Goal: Communication & Community: Answer question/provide support

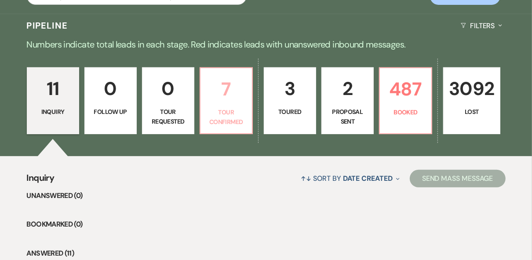
click at [225, 101] on p "7" at bounding box center [226, 88] width 41 height 29
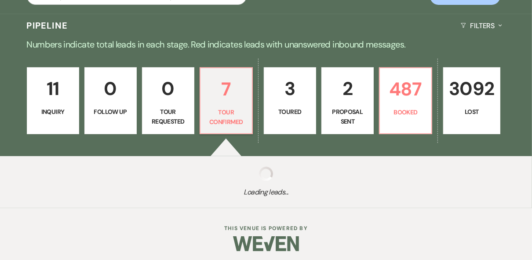
select select "4"
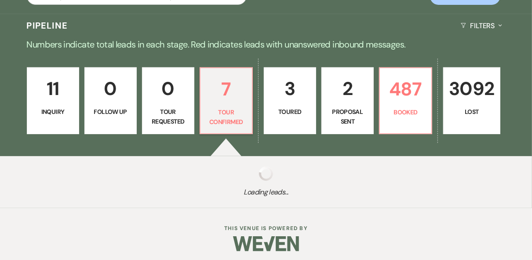
select select "4"
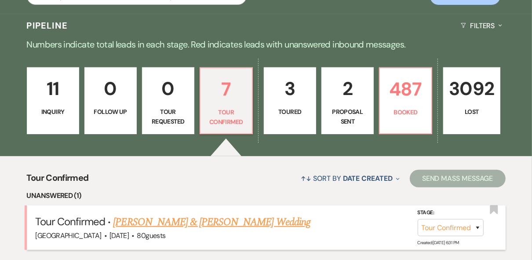
click at [221, 222] on link "[PERSON_NAME] & [PERSON_NAME] Wedding" at bounding box center [211, 222] width 197 height 16
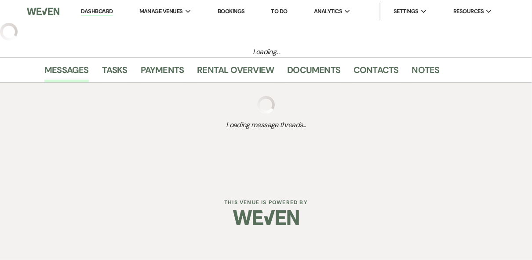
select select "4"
select select "5"
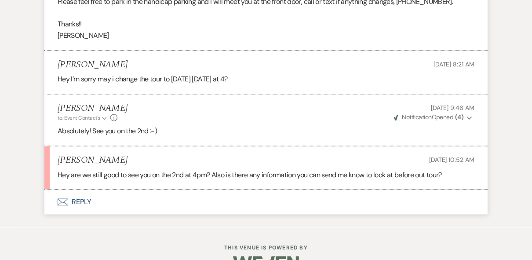
scroll to position [1225, 0]
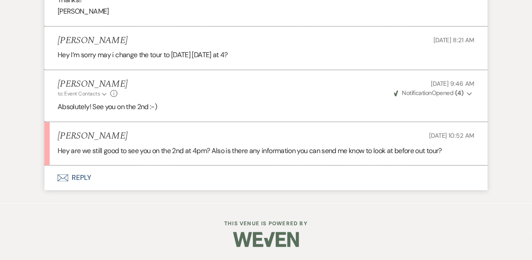
click at [83, 185] on button "Envelope Reply" at bounding box center [265, 177] width 443 height 25
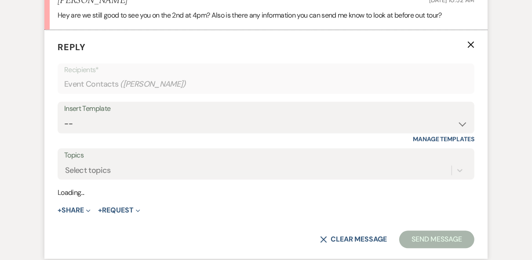
scroll to position [1352, 0]
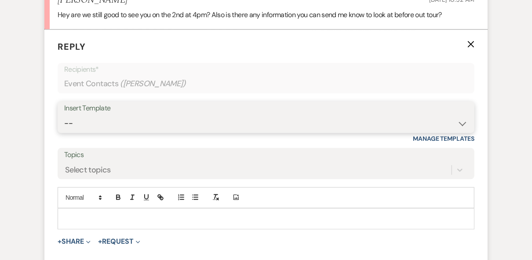
click at [127, 129] on select "-- Weven Planning Portal Introduction (Booked Events) Private Party Inquiry Res…" at bounding box center [265, 123] width 403 height 17
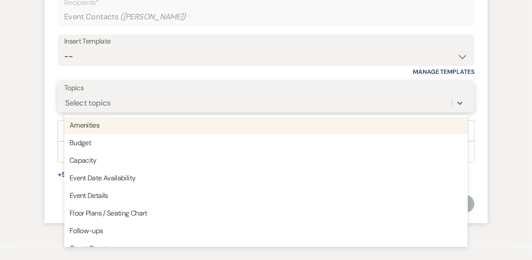
scroll to position [1471, 0]
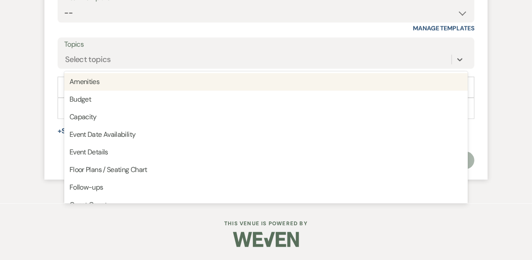
click at [61, 222] on div at bounding box center [266, 238] width 450 height 41
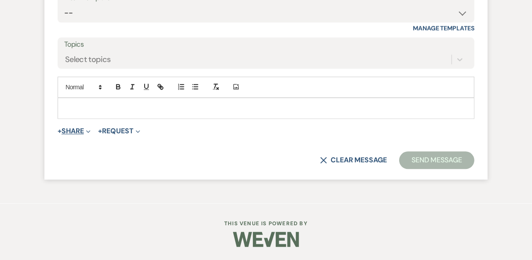
click at [73, 132] on button "+ Share Expand" at bounding box center [74, 130] width 33 height 7
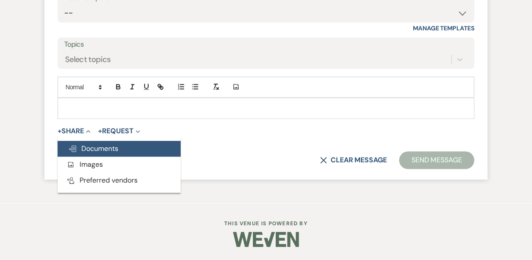
click at [106, 155] on button "Doc Upload Documents" at bounding box center [119, 149] width 123 height 16
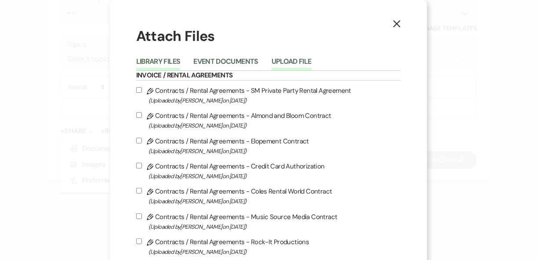
click at [291, 63] on button "Upload File" at bounding box center [292, 64] width 40 height 12
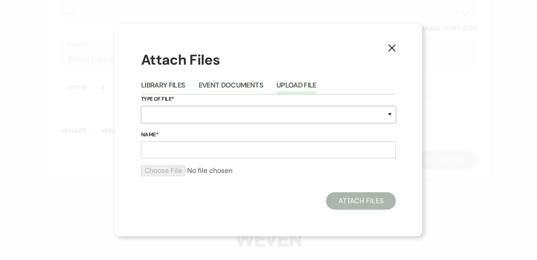
click at [166, 116] on select "Special Event Insurance Vendor Certificate of Insurance Contracts / Rental Agre…" at bounding box center [268, 114] width 255 height 17
select select "43"
click at [191, 115] on select "Special Event Insurance Vendor Certificate of Insurance Contracts / Rental Agre…" at bounding box center [268, 114] width 255 height 17
click at [183, 151] on input "Name*" at bounding box center [268, 149] width 255 height 17
type input "Wedding packet"
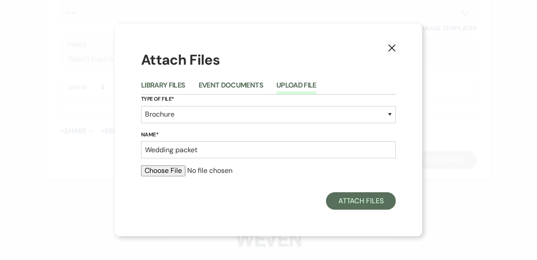
click at [169, 173] on input "file" at bounding box center [268, 170] width 255 height 11
type input "C:\fakepath\Wedding Packet Cvr.pdf"
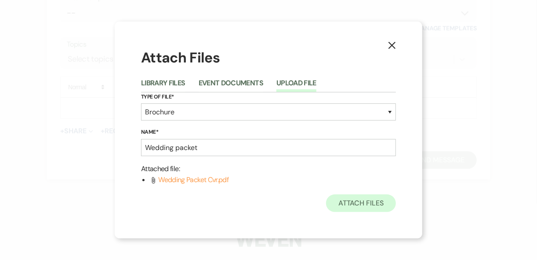
click at [356, 198] on button "Attach Files" at bounding box center [361, 203] width 70 height 18
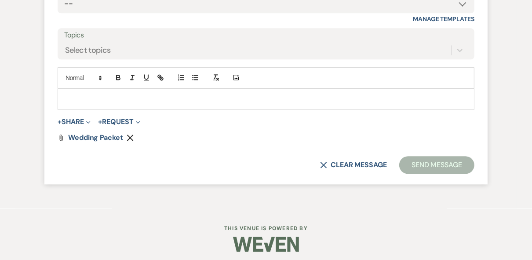
click at [96, 104] on p at bounding box center [266, 99] width 403 height 10
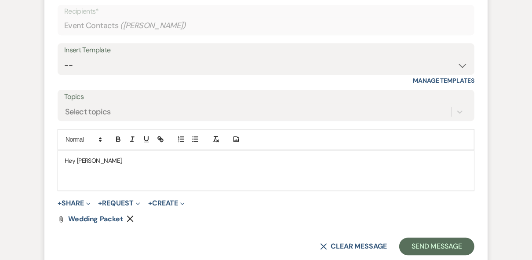
scroll to position [1408, 0]
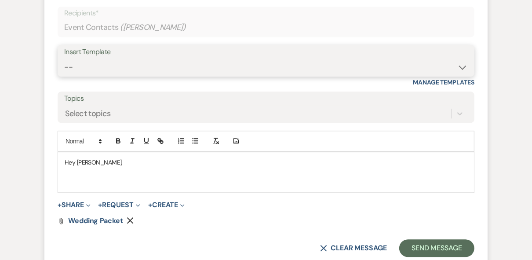
click at [176, 71] on select "-- Weven Planning Portal Introduction (Booked Events) Private Party Inquiry Res…" at bounding box center [265, 66] width 403 height 17
select select "6103"
click at [64, 68] on select "-- Weven Planning Portal Introduction (Booked Events) Private Party Inquiry Res…" at bounding box center [265, 66] width 403 height 17
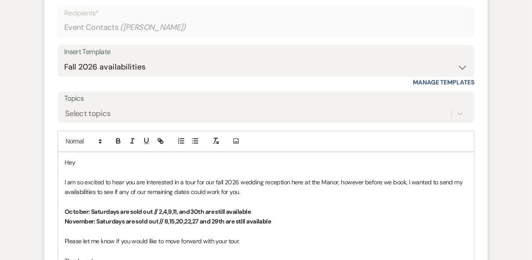
click at [90, 167] on p "Hey" at bounding box center [266, 162] width 403 height 10
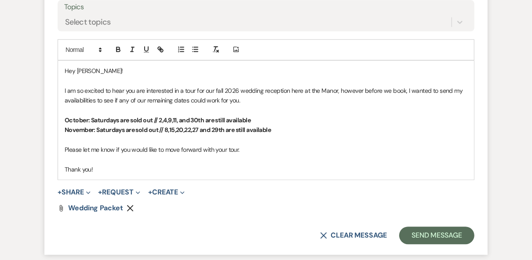
scroll to position [1501, 0]
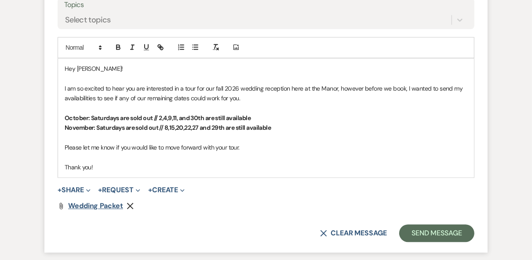
click at [96, 210] on span "Wedding packet" at bounding box center [95, 205] width 55 height 9
click at [395, 101] on p "I am so excited to hear you are interested in a tour for our fall 2026 wedding …" at bounding box center [266, 94] width 403 height 20
click at [401, 97] on p "I am so excited to hear you are interested in a tour for our fall 2026 wedding …" at bounding box center [266, 94] width 403 height 20
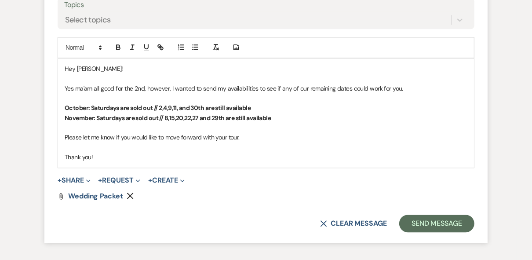
click at [414, 93] on p "Yes ma'am all good for the 2nd, however, I wanted to send my availabilities to …" at bounding box center [266, 89] width 403 height 10
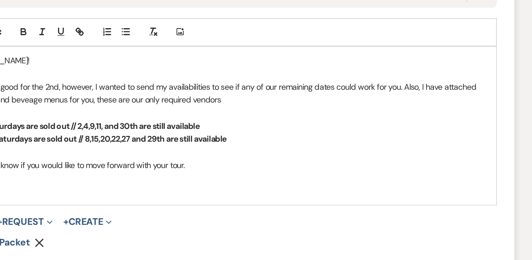
click at [110, 103] on p "Yes ma'am all good for the 2nd, however, I wanted to send my availabilities to …" at bounding box center [266, 94] width 403 height 20
click at [107, 103] on p "Yes ma'am all good for the 2nd, however, I wanted to send my availabilities to …" at bounding box center [266, 94] width 403 height 20
drag, startPoint x: 187, startPoint y: 98, endPoint x: 204, endPoint y: 100, distance: 16.8
click at [204, 100] on p "Yes ma'am all good for the 2nd, however, I wanted to send my availabilities to …" at bounding box center [266, 94] width 403 height 20
click at [269, 123] on p "October: Saturdays are sold out // 2,4,9,11, and 30th are still available" at bounding box center [266, 118] width 403 height 10
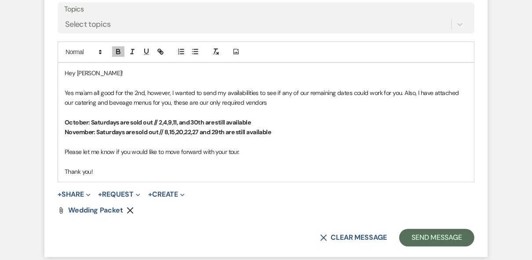
scroll to position [1496, 0]
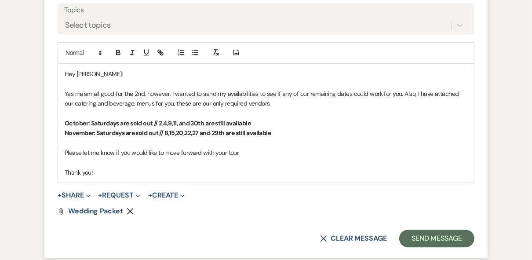
click at [271, 109] on p "Yes ma'am all good for the 2nd, however, I wanted to send my availabilities to …" at bounding box center [266, 99] width 403 height 20
click at [141, 75] on div "Hey [PERSON_NAME]! Yes ma'am all good for the 2nd, however, I wanted to send my…" at bounding box center [266, 123] width 416 height 119
click at [430, 102] on p "Yes ma'am all good for the 2nd, however, I wanted to send my availabilities to …" at bounding box center [266, 99] width 403 height 20
drag, startPoint x: 414, startPoint y: 103, endPoint x: 403, endPoint y: 105, distance: 11.7
click at [403, 105] on p "Yes ma'am all good for the 2nd, however, I wanted to send my availabilities to …" at bounding box center [266, 99] width 403 height 20
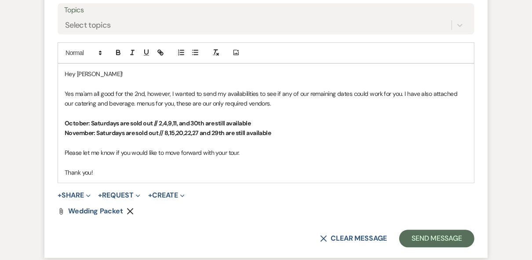
click at [126, 109] on p "Yes ma'am all good for the 2nd, however, I wanted to send my availabilities to …" at bounding box center [266, 99] width 403 height 20
click at [301, 118] on p at bounding box center [266, 113] width 403 height 10
click at [417, 247] on button "Send Message" at bounding box center [436, 238] width 75 height 18
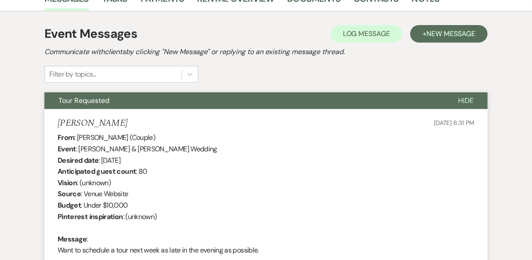
scroll to position [0, 0]
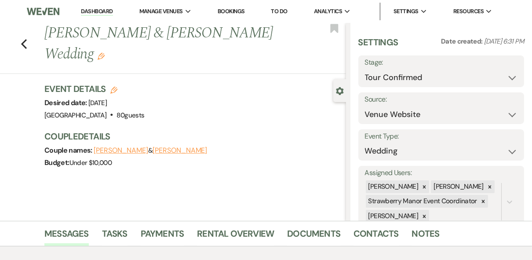
click at [91, 14] on link "Dashboard" at bounding box center [97, 11] width 32 height 8
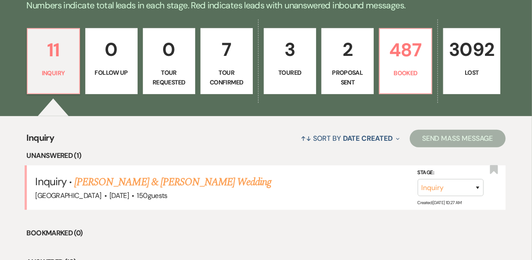
scroll to position [220, 0]
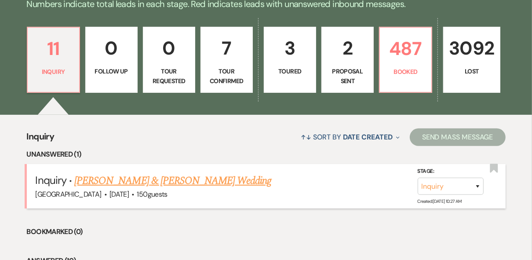
click at [144, 178] on link "[PERSON_NAME] & [PERSON_NAME] Wedding" at bounding box center [172, 181] width 197 height 16
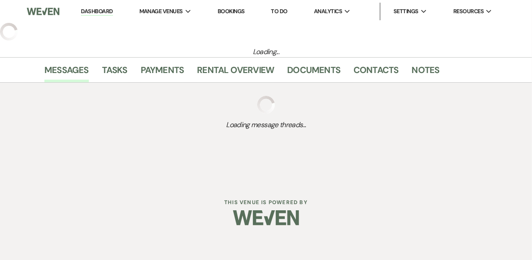
select select "5"
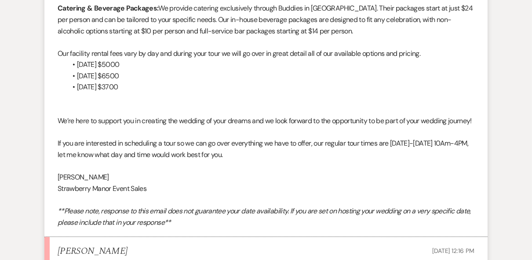
scroll to position [935, 0]
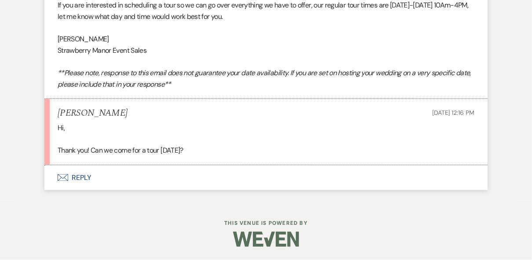
click at [77, 179] on button "Envelope Reply" at bounding box center [265, 177] width 443 height 25
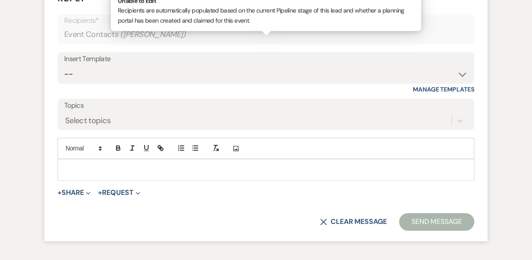
scroll to position [1101, 0]
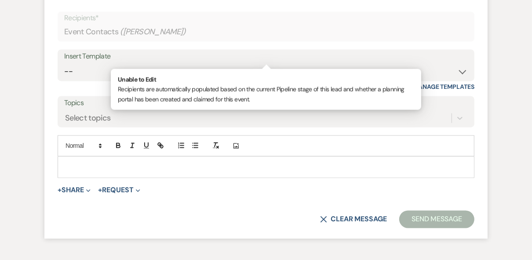
click at [77, 177] on div at bounding box center [266, 167] width 416 height 20
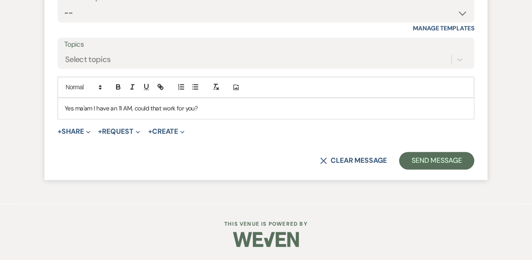
scroll to position [1181, 0]
click at [444, 158] on button "Send Message" at bounding box center [436, 161] width 75 height 18
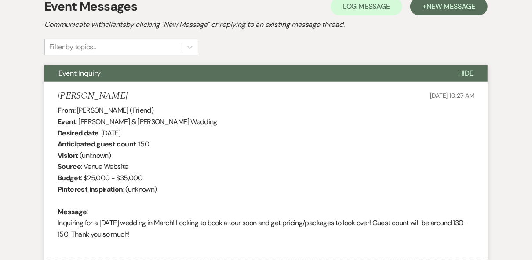
scroll to position [0, 0]
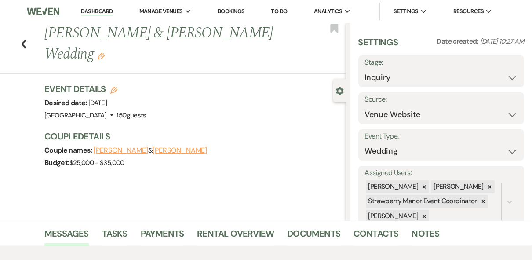
click at [92, 14] on link "Dashboard" at bounding box center [97, 11] width 32 height 8
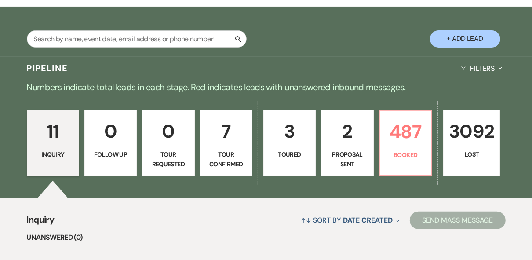
scroll to position [129, 0]
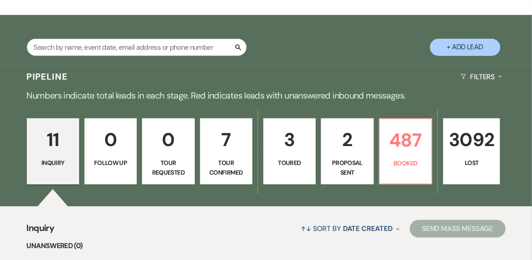
click at [316, 190] on div "11 Inquiry 0 Follow Up 0 Tour Requested 7 Tour Confirmed 3 Toured 2 Proposal Se…" at bounding box center [266, 157] width 532 height 98
click at [77, 179] on link "11 Inquiry" at bounding box center [53, 151] width 52 height 66
click at [174, 160] on p "Tour Requested" at bounding box center [168, 168] width 41 height 20
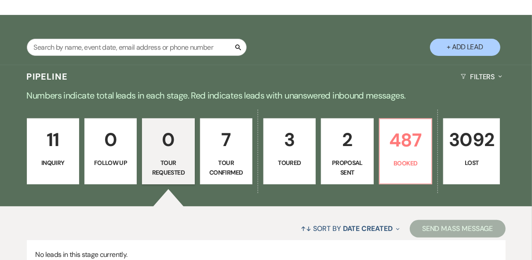
click at [58, 159] on p "Inquiry" at bounding box center [53, 163] width 41 height 10
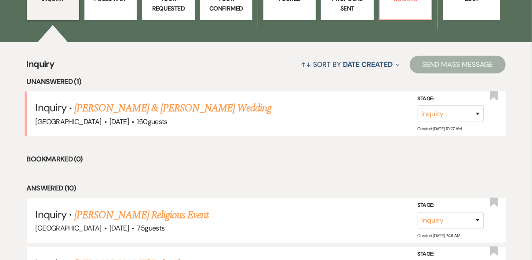
scroll to position [352, 0]
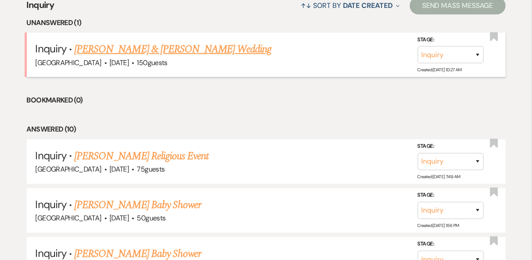
click at [163, 48] on link "[PERSON_NAME] & [PERSON_NAME] Wedding" at bounding box center [172, 49] width 197 height 16
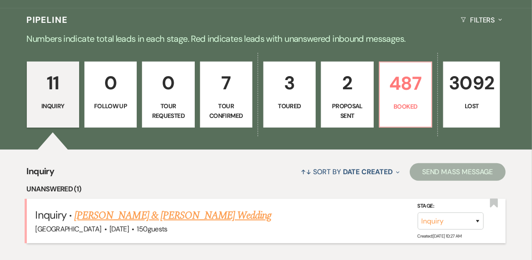
select select "5"
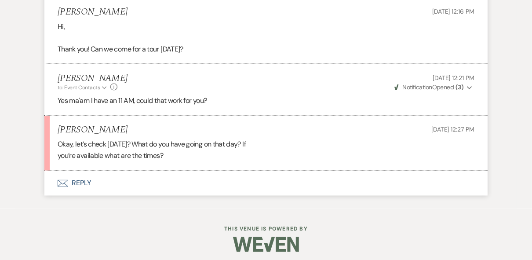
scroll to position [1042, 0]
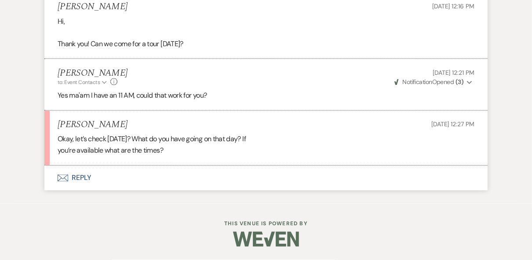
click at [83, 181] on button "Envelope Reply" at bounding box center [265, 178] width 443 height 25
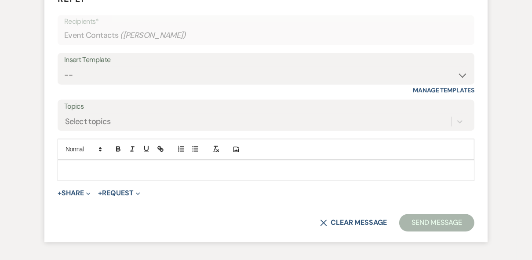
scroll to position [1207, 0]
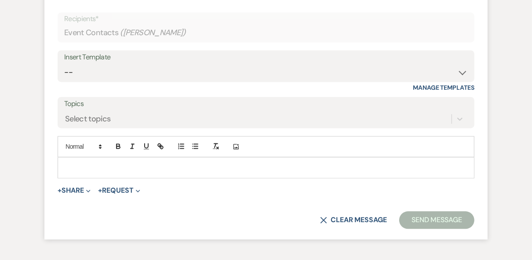
click at [114, 172] on p at bounding box center [266, 168] width 403 height 10
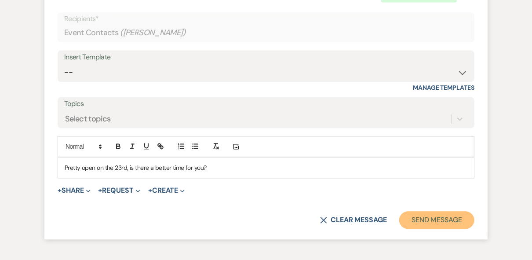
click at [432, 229] on button "Send Message" at bounding box center [436, 220] width 75 height 18
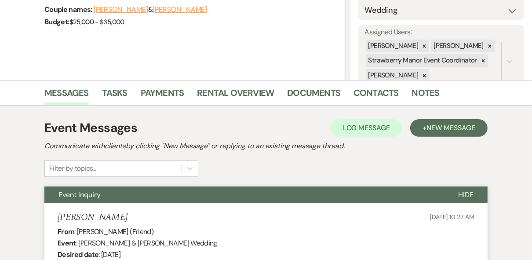
scroll to position [0, 0]
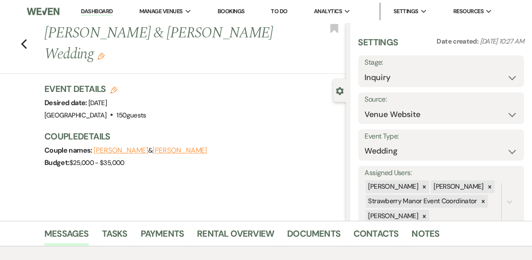
click at [94, 14] on link "Dashboard" at bounding box center [97, 11] width 32 height 8
